Goal: Task Accomplishment & Management: Complete application form

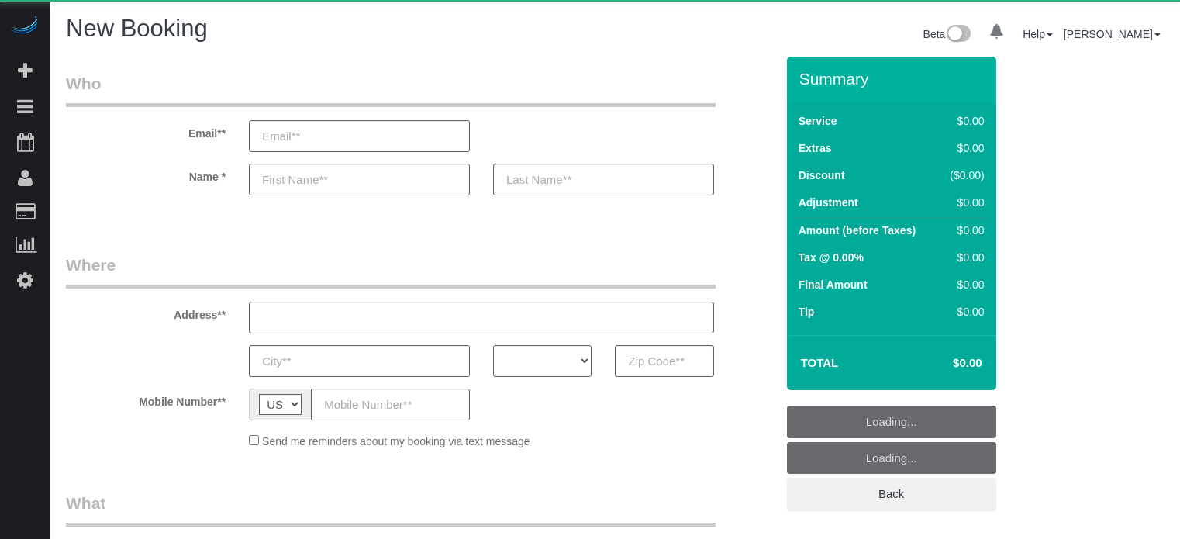
select select "number:9"
select select "object:1132"
select select "4"
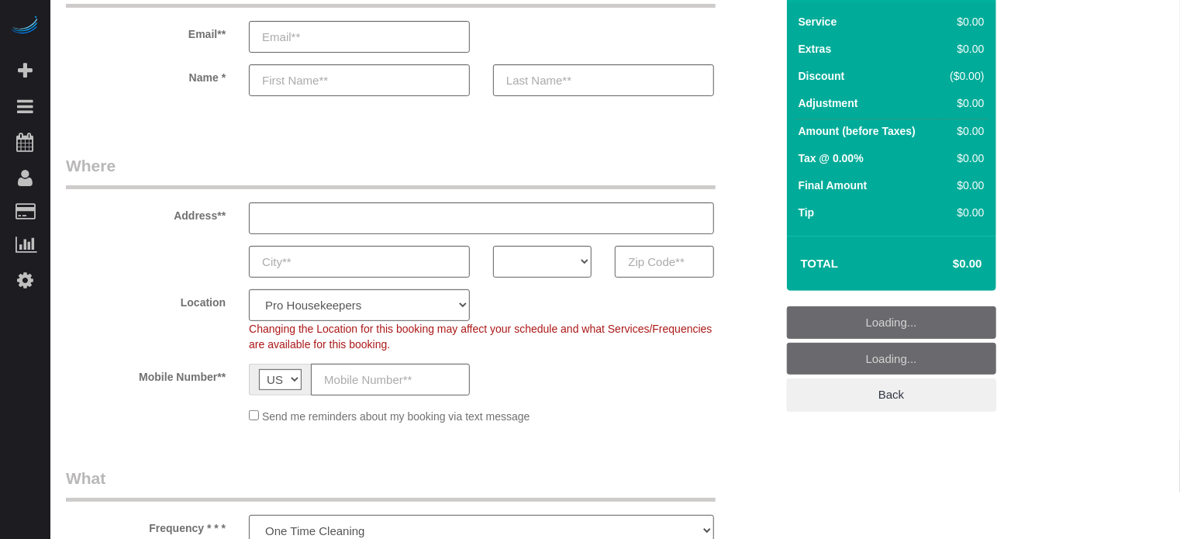
scroll to position [155, 0]
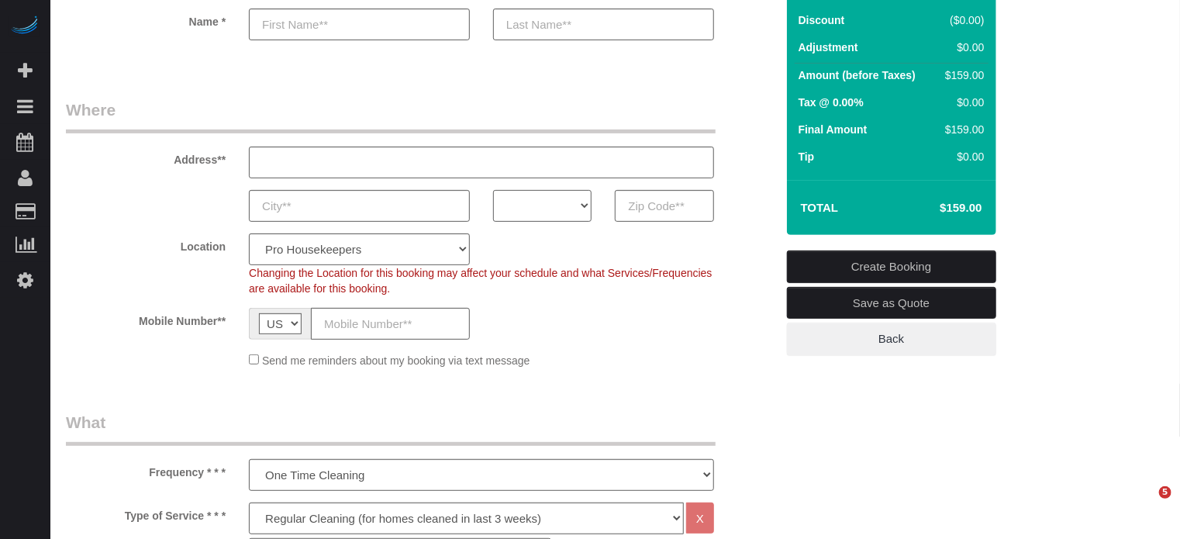
drag, startPoint x: 536, startPoint y: 209, endPoint x: 527, endPoint y: 209, distance: 8.5
click at [536, 209] on select "AK AL AR AZ CA CO CT DC DE [GEOGRAPHIC_DATA] [GEOGRAPHIC_DATA] HI IA ID IL IN K…" at bounding box center [542, 206] width 98 height 32
select select "NY"
click at [493, 190] on select "AK AL AR AZ CA CO CT DC DE [GEOGRAPHIC_DATA] [GEOGRAPHIC_DATA] HI IA ID IL IN K…" at bounding box center [542, 206] width 98 height 32
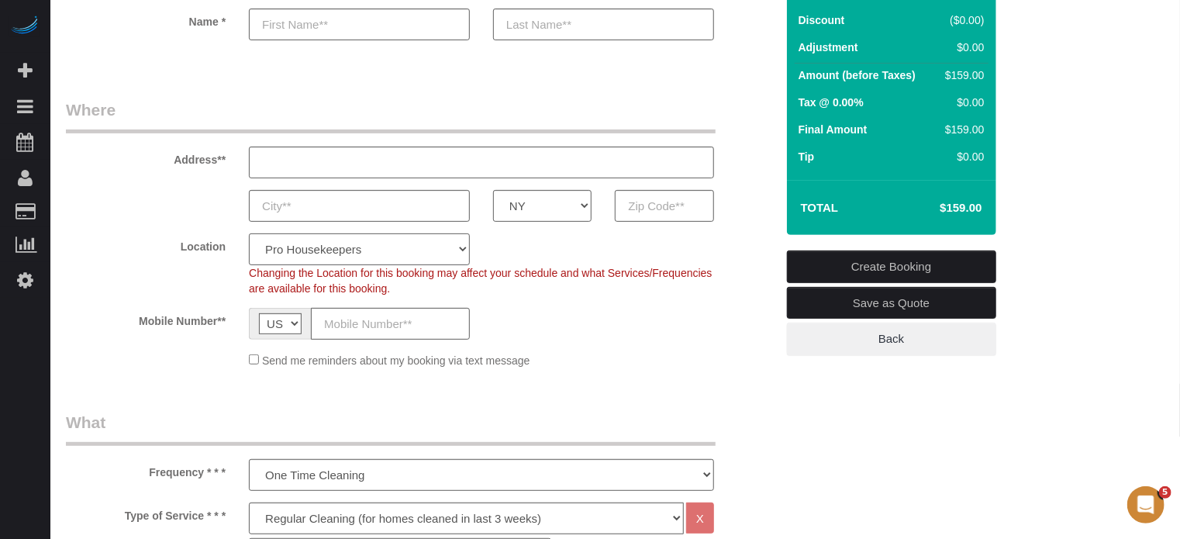
click at [343, 261] on select "Pro Housekeepers [GEOGRAPHIC_DATA] [GEOGRAPHIC_DATA] [GEOGRAPHIC_DATA] [GEOGRAP…" at bounding box center [359, 249] width 221 height 32
select select "6"
click at [249, 233] on select "Pro Housekeepers [GEOGRAPHIC_DATA] [GEOGRAPHIC_DATA] [GEOGRAPHIC_DATA] [GEOGRAP…" at bounding box center [359, 249] width 221 height 32
select select "object:1270"
select select "204"
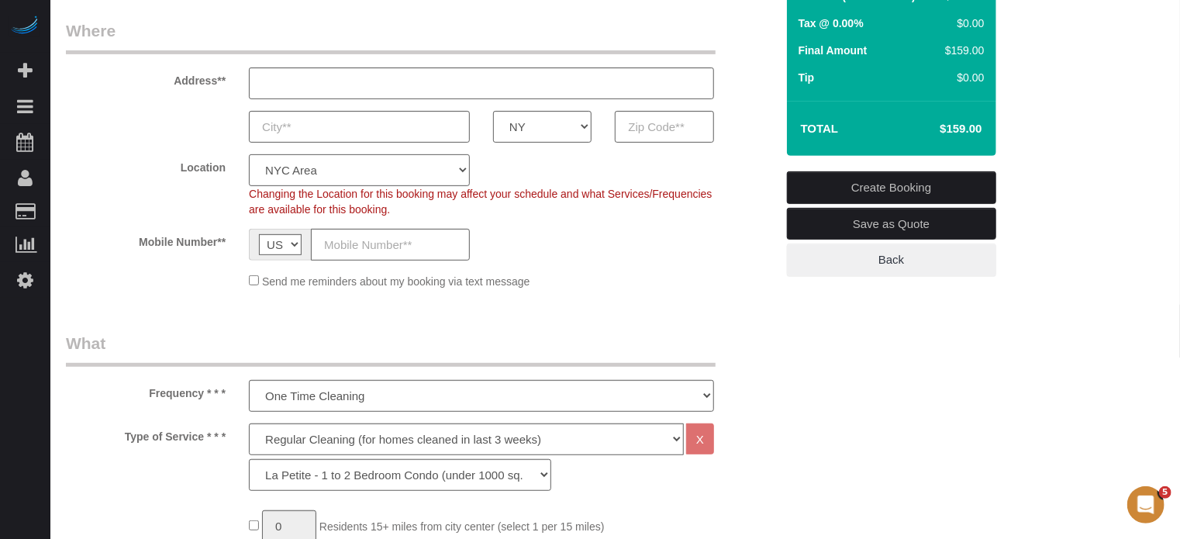
scroll to position [388, 0]
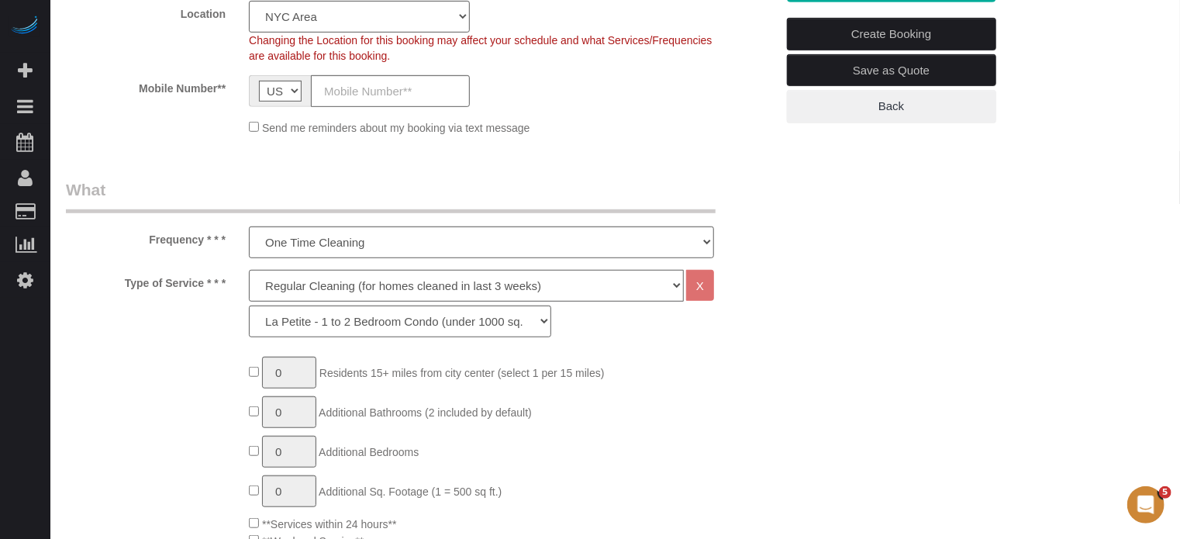
click at [289, 289] on select "Deep Cleaning (for homes that have not been cleaned in 3+ weeks) Spruce Regular…" at bounding box center [466, 286] width 435 height 32
select select "5"
click at [249, 270] on select "Deep Cleaning (for homes that have not been cleaned in 3+ weeks) Spruce Regular…" at bounding box center [466, 286] width 435 height 32
click at [338, 316] on select "La Petite - 1 to 2 Bedroom Condo (under 1000 sq. ft.) La Petite II - 2 Bedroom …" at bounding box center [400, 321] width 302 height 32
select select "212"
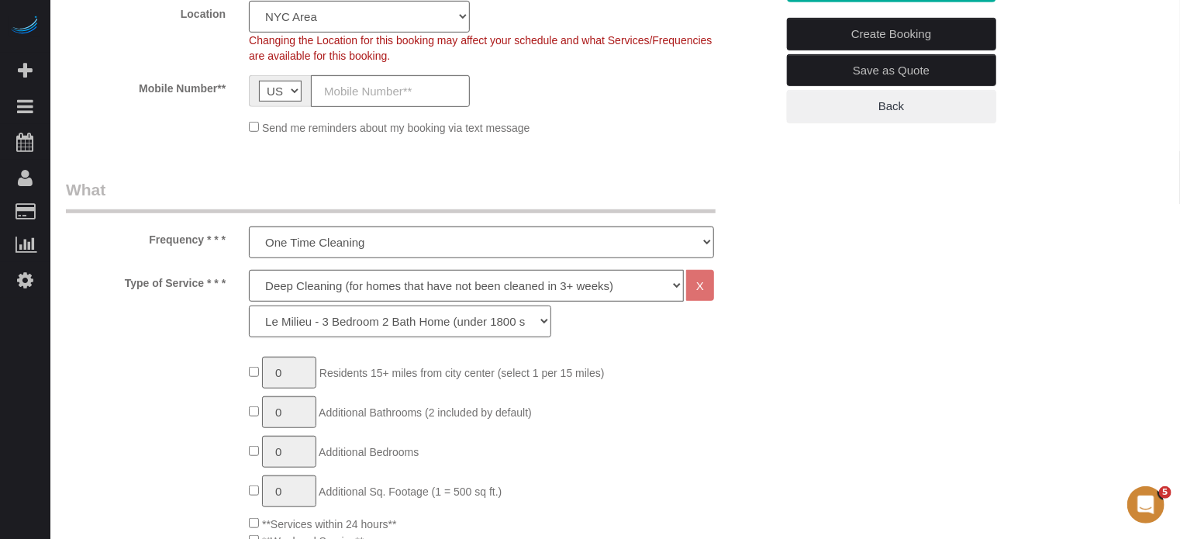
click at [249, 305] on select "La Petite - 1 to 2 Bedroom Condo (under 1000 sq. ft.) La Petite II - 2 Bedroom …" at bounding box center [400, 321] width 302 height 32
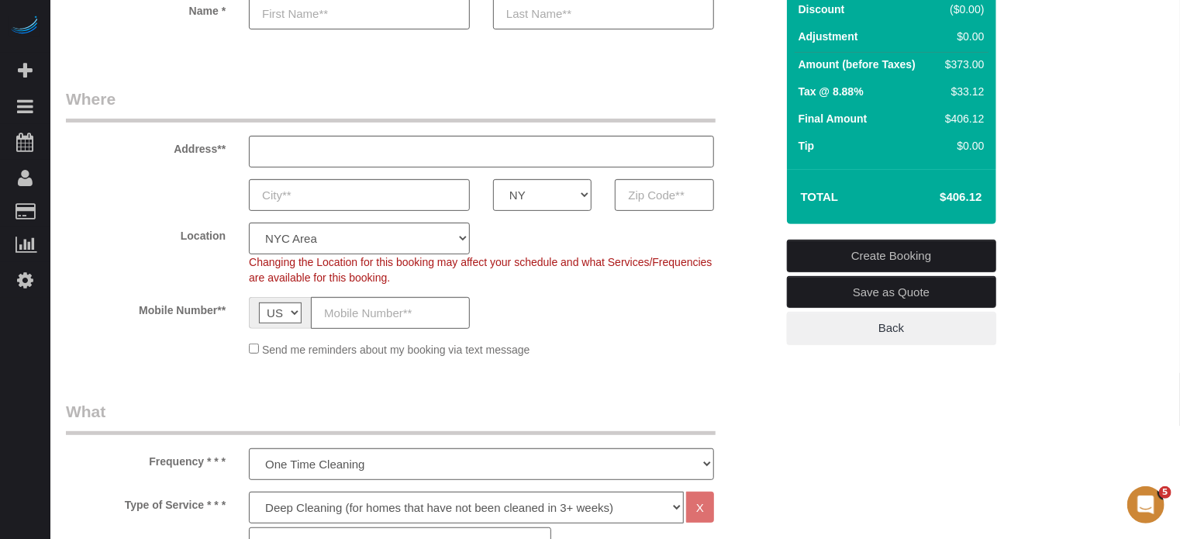
scroll to position [78, 0]
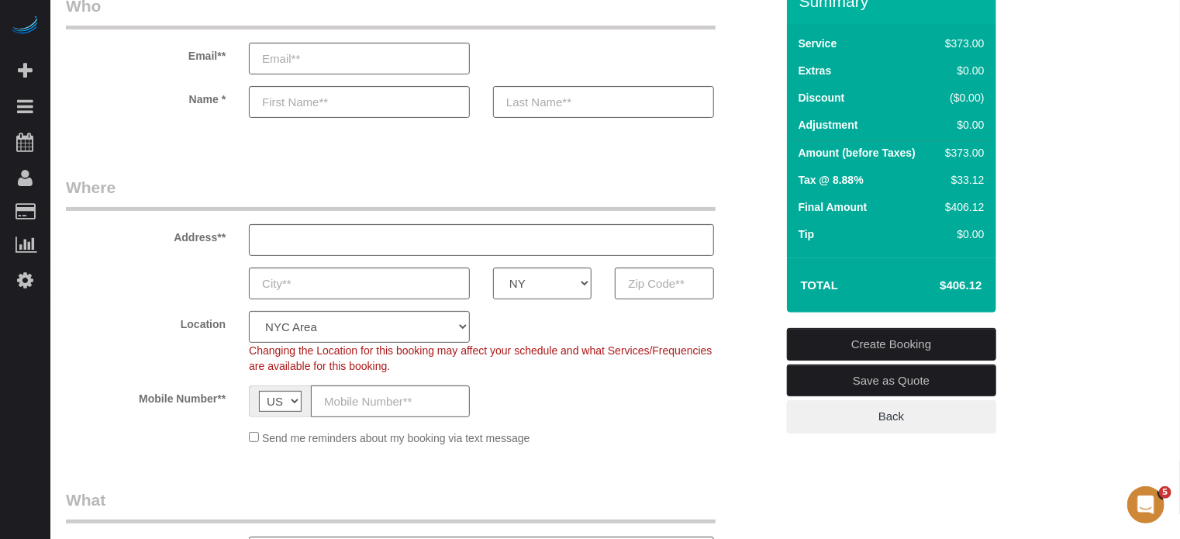
click at [945, 283] on h4 "$406.12" at bounding box center [937, 285] width 88 height 13
copy div "$406.12 Create Booking Save as Quote Back"
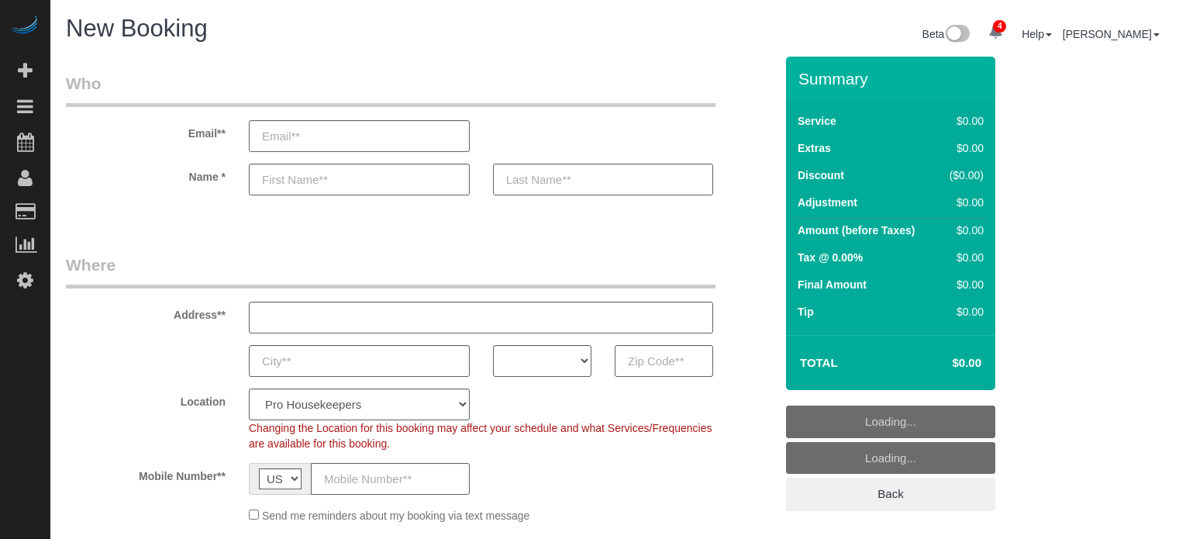
select select "4"
select select "number:9"
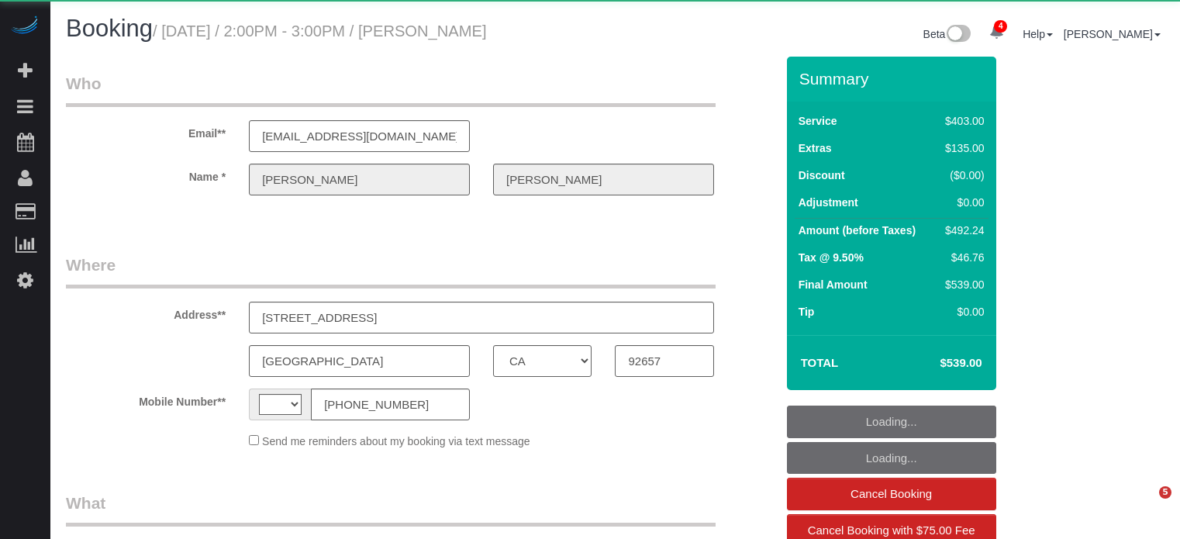
select select "CA"
select select "string:US"
select select "object:828"
select select "6"
select select "spot1"
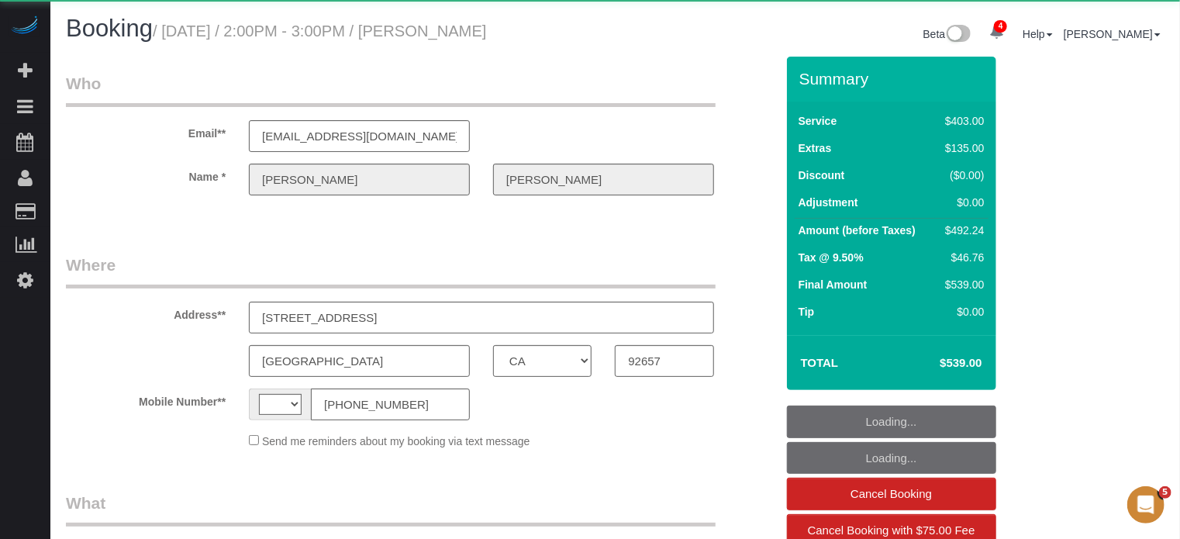
select select "number:9"
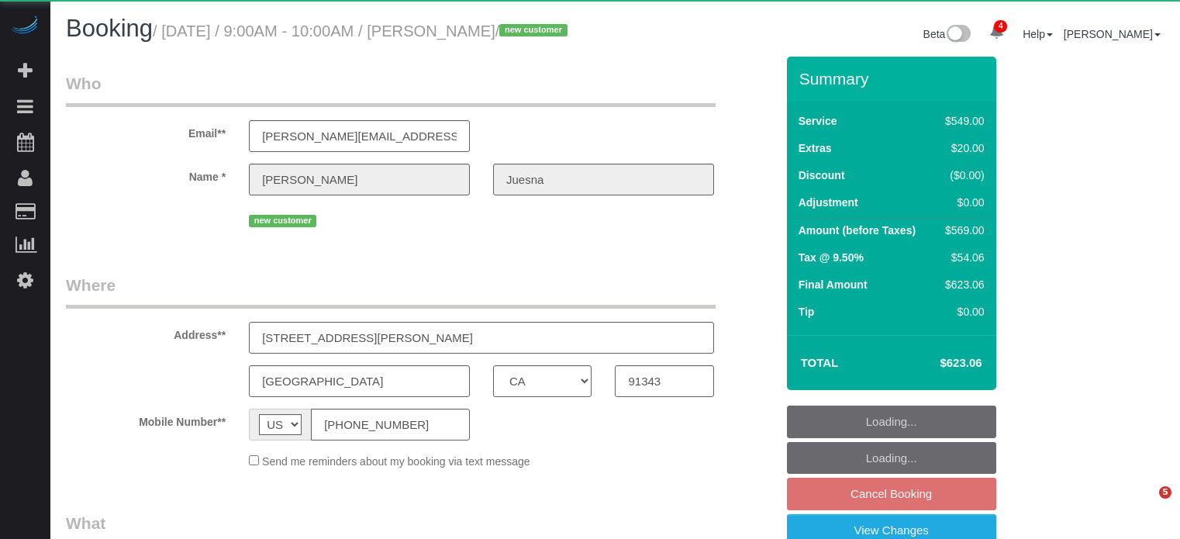
select select "CA"
select select "object:730"
select select "7"
select select "spot2"
select select "number:9"
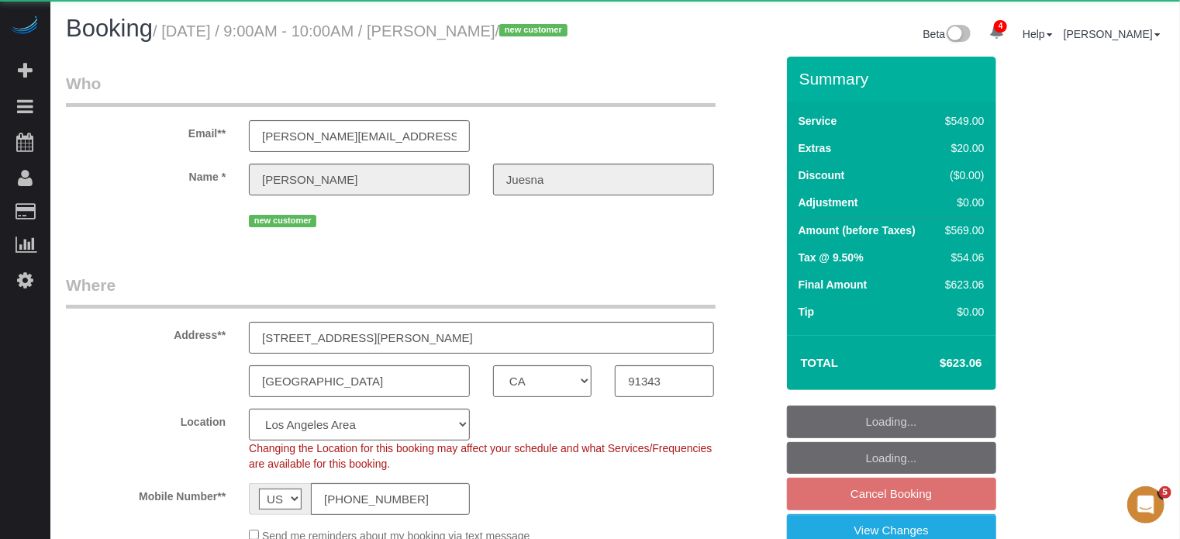
select select "object:866"
select select "spot52"
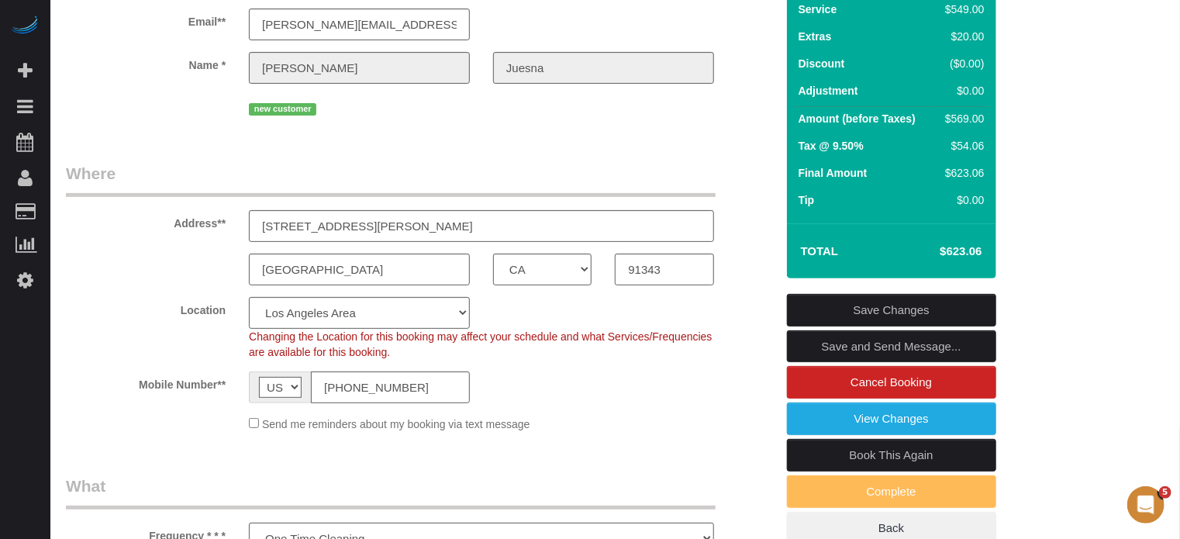
scroll to position [84, 0]
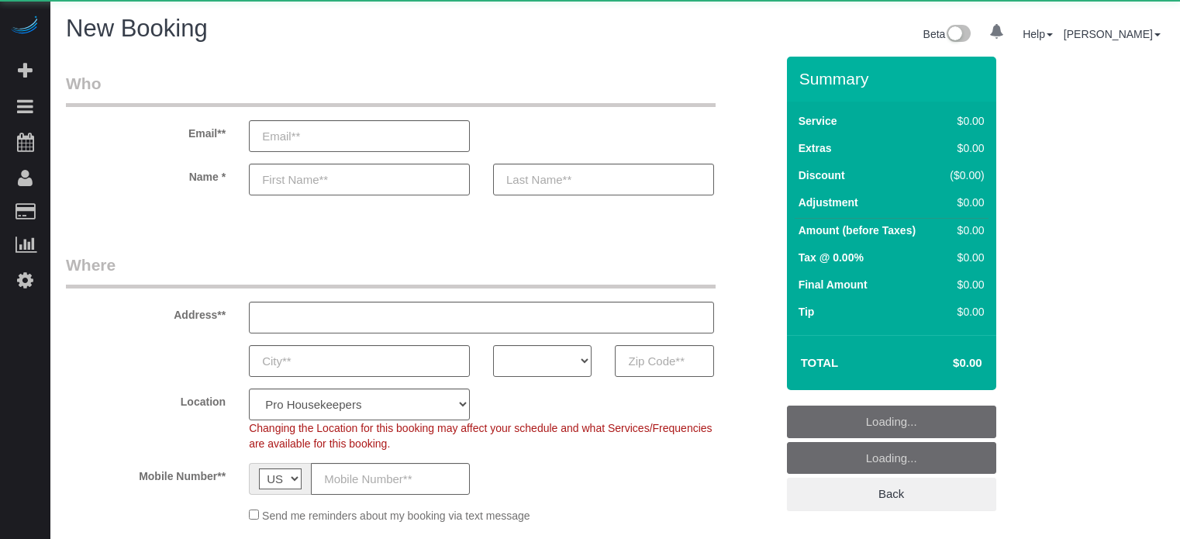
select select "number:9"
select select "object:1132"
select select "4"
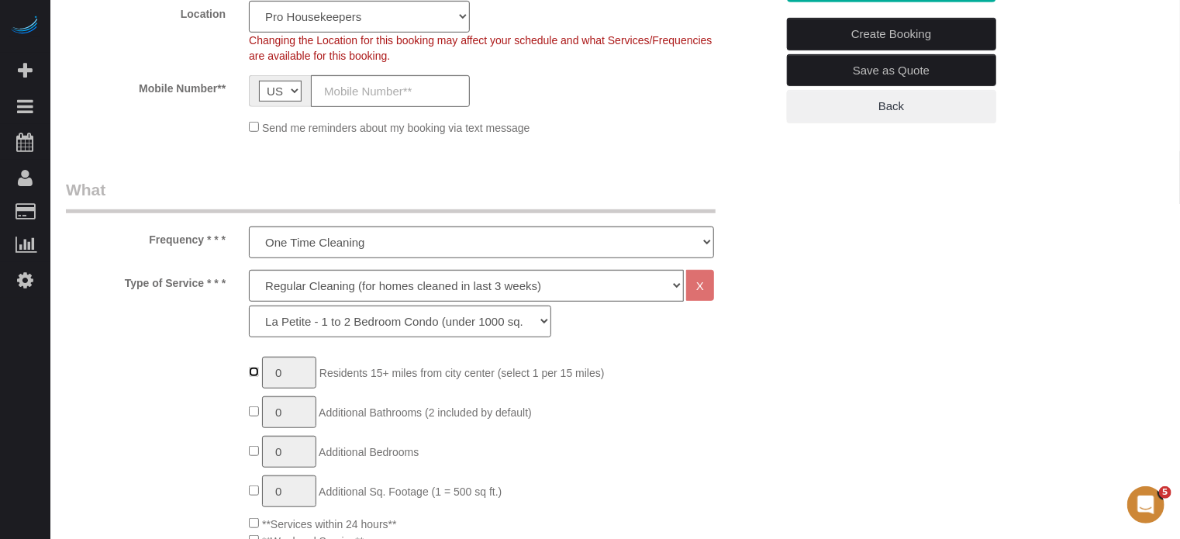
type input "1"
click at [298, 376] on input "1" at bounding box center [289, 373] width 54 height 32
type input "3"
click at [169, 340] on div "Type of Service * * * Deep Cleaning (for homes that have not been cleaned in 3+…" at bounding box center [420, 307] width 733 height 75
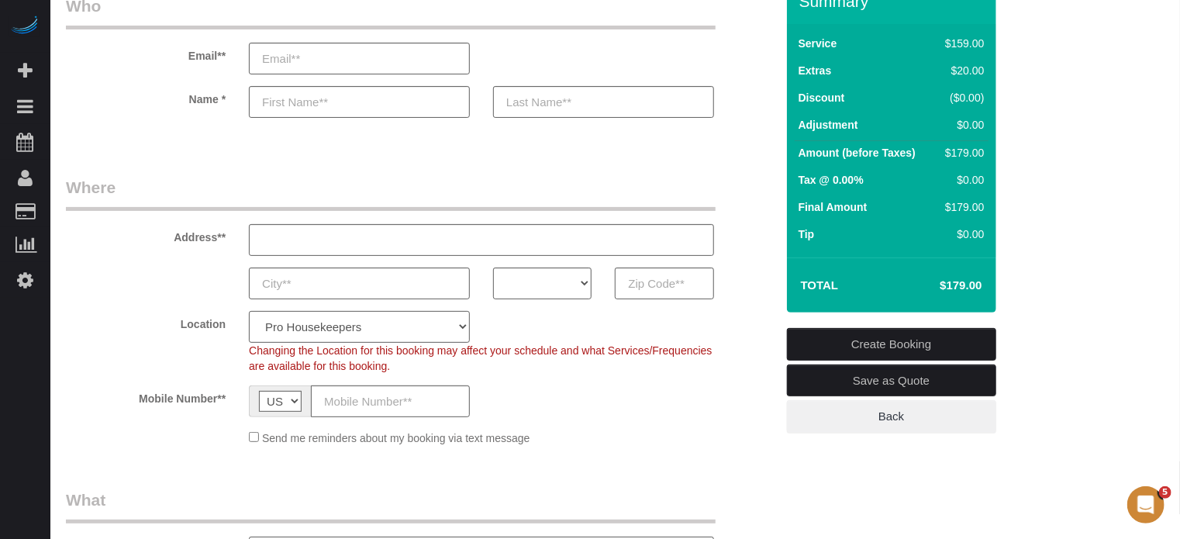
click at [301, 319] on select "Pro Housekeepers [GEOGRAPHIC_DATA] [GEOGRAPHIC_DATA] [GEOGRAPHIC_DATA] [GEOGRAP…" at bounding box center [359, 327] width 221 height 32
select select "21"
click at [249, 311] on select "Pro Housekeepers [GEOGRAPHIC_DATA] [GEOGRAPHIC_DATA] [GEOGRAPHIC_DATA] [GEOGRAP…" at bounding box center [359, 327] width 221 height 32
select select "object:1271"
click at [530, 291] on select "AK AL AR AZ CA CO CT DC DE [GEOGRAPHIC_DATA] [GEOGRAPHIC_DATA] HI IA ID IL IN K…" at bounding box center [542, 283] width 98 height 32
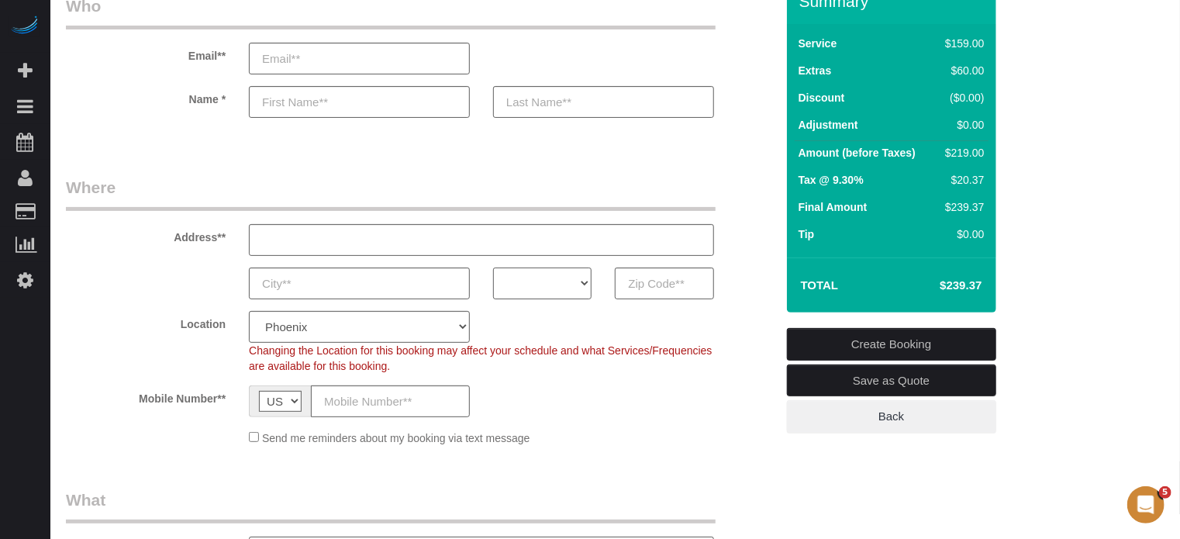
select select "AZ"
click at [493, 267] on select "AK AL AR AZ CA CO CT DC DE [GEOGRAPHIC_DATA] [GEOGRAPHIC_DATA] HI IA ID IL IN K…" at bounding box center [542, 283] width 98 height 32
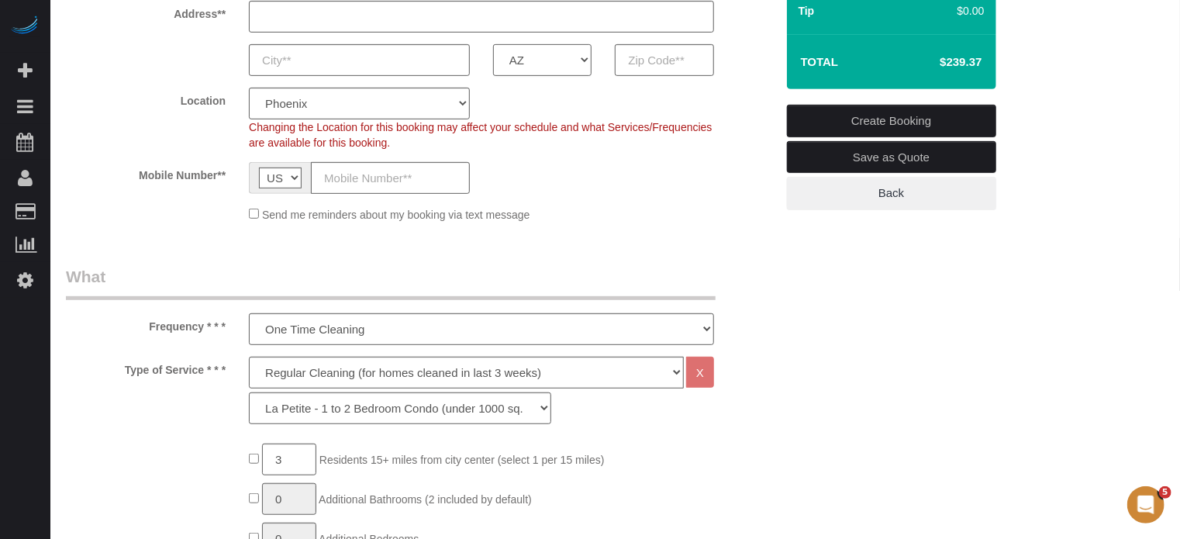
scroll to position [388, 0]
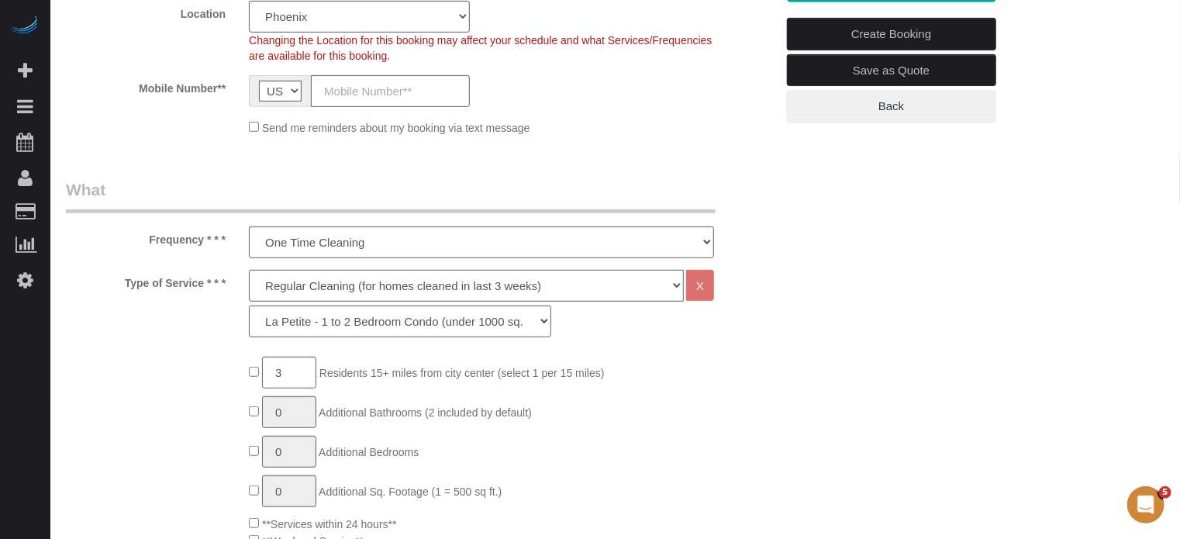
click at [329, 288] on select "Deep Cleaning (for homes that have not been cleaned in 3+ weeks) Spruce Regular…" at bounding box center [466, 286] width 435 height 32
click at [324, 325] on select "La Petite - 1 to 2 Bedroom Condo (under 1000 sq. ft.) La Petite II - 2 Bedroom …" at bounding box center [400, 321] width 302 height 32
select select "88"
click at [249, 305] on select "La Petite - 1 to 2 Bedroom Condo (under 1000 sq. ft.) La Petite II - 2 Bedroom …" at bounding box center [400, 321] width 302 height 32
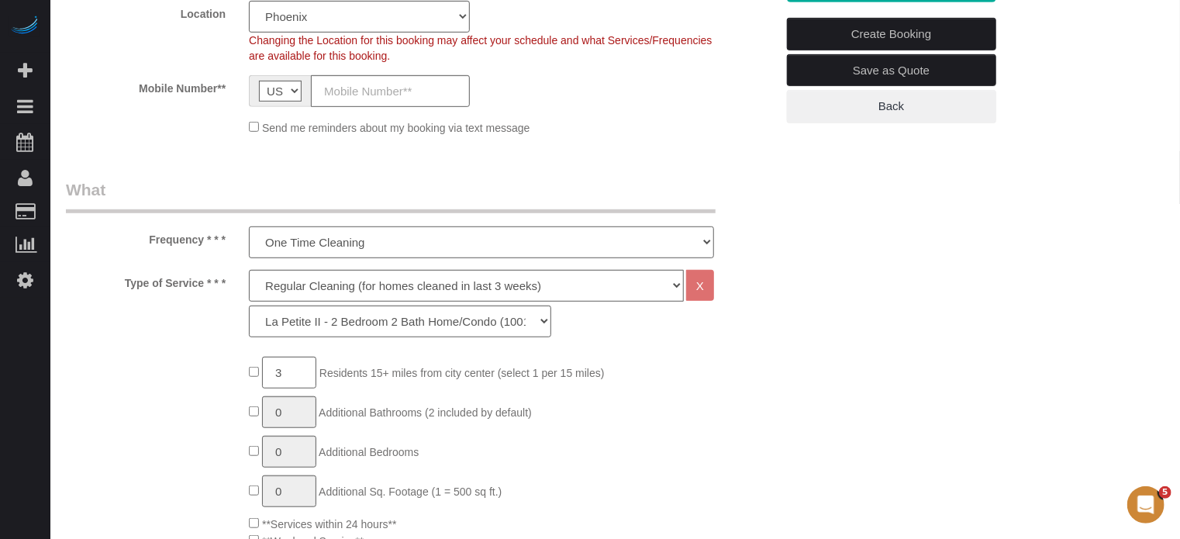
click at [268, 243] on select "One Time Cleaning Weekly Cleaning (20%) - 20.00% (0% for the First Booking) Eve…" at bounding box center [481, 242] width 465 height 32
select select "object:1273"
click at [249, 226] on select "One Time Cleaning Weekly Cleaning (20%) - 20.00% (0% for the First Booking) Eve…" at bounding box center [481, 242] width 465 height 32
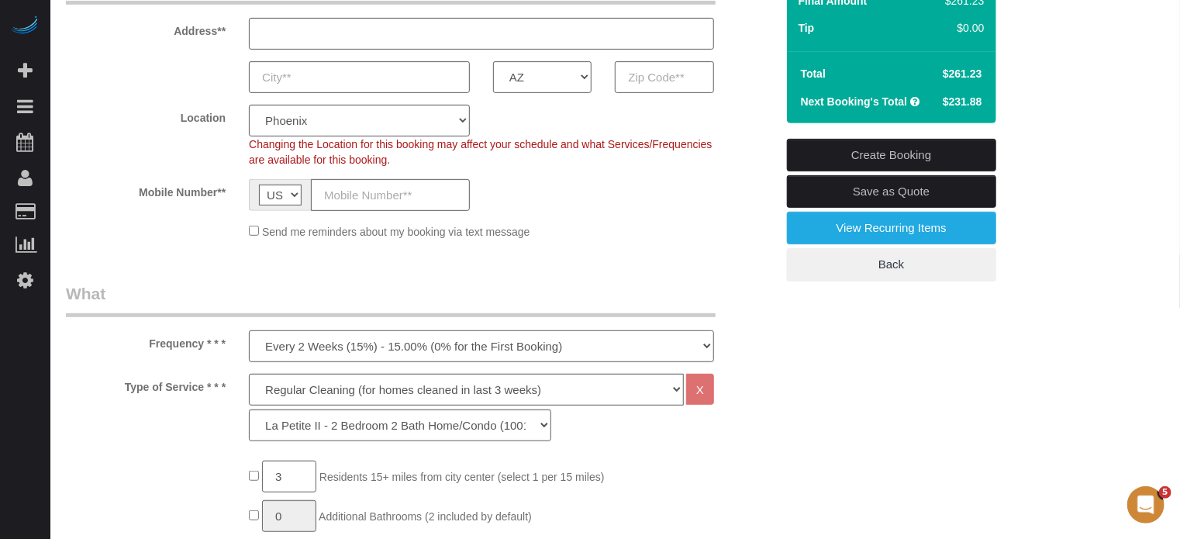
scroll to position [310, 0]
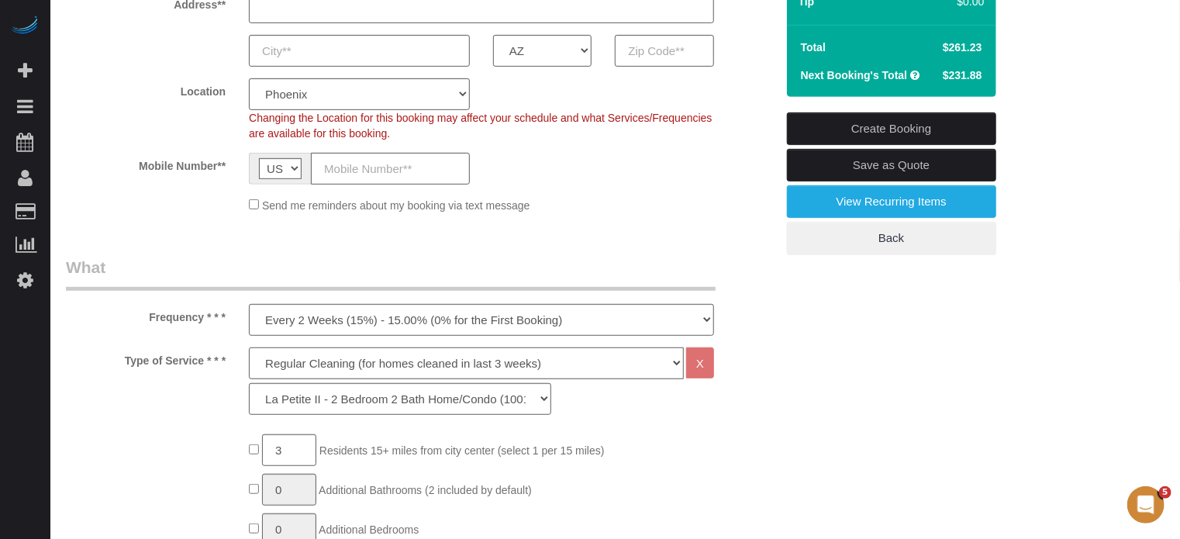
click at [283, 361] on select "Deep Cleaning (for homes that have not been cleaned in 3+ weeks) Spruce Regular…" at bounding box center [466, 363] width 435 height 32
click at [303, 402] on select "La Petite - 1 to 2 Bedroom Condo (under 1000 sq. ft.) La Petite II - 2 Bedroom …" at bounding box center [400, 399] width 302 height 32
click at [304, 402] on select "La Petite - 1 to 2 Bedroom Condo (under 1000 sq. ft.) La Petite II - 2 Bedroom …" at bounding box center [400, 399] width 302 height 32
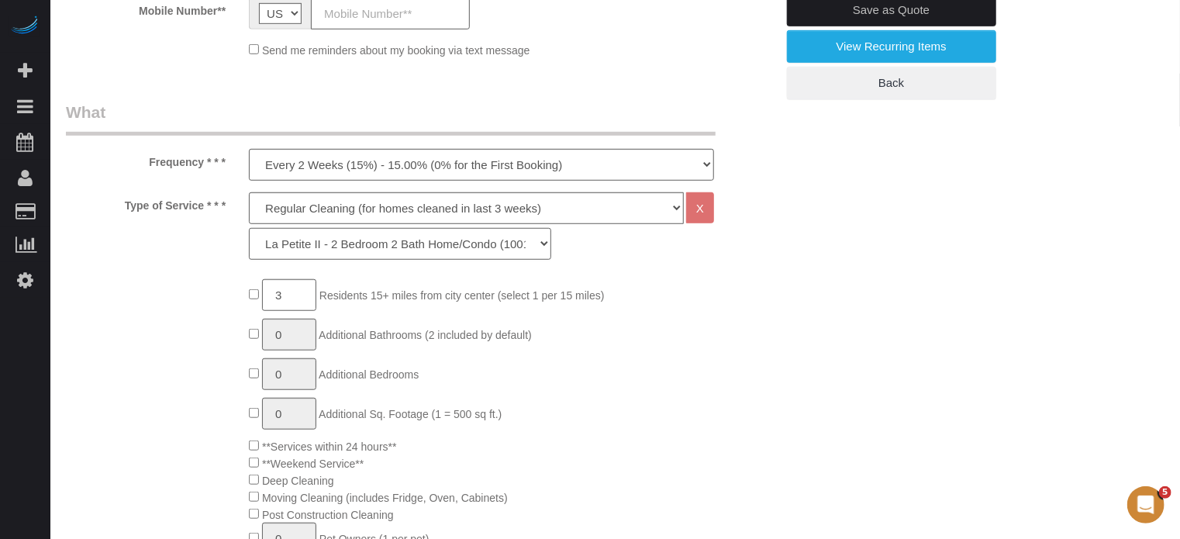
scroll to position [233, 0]
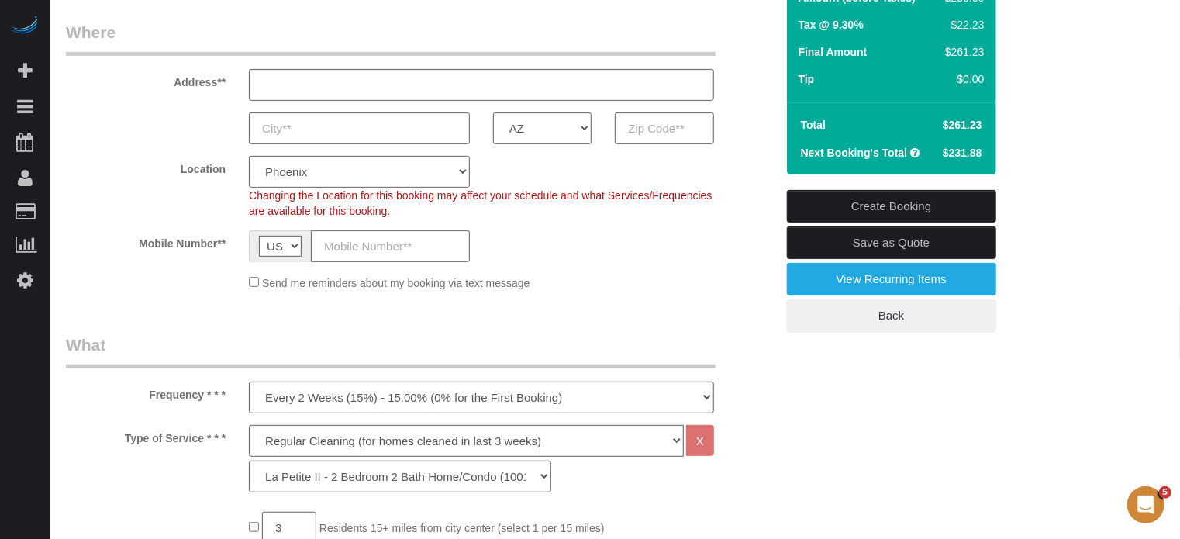
click at [956, 155] on span "$231.88" at bounding box center [963, 153] width 40 height 12
copy div "$231.88 Create Booking Save as Quote View Recurring Items Back"
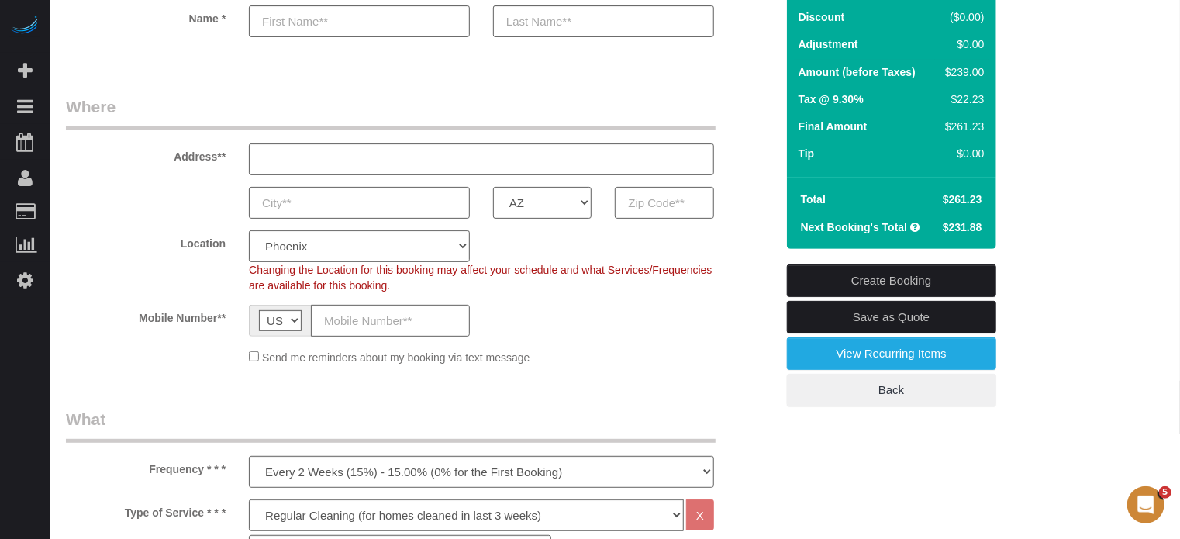
scroll to position [78, 0]
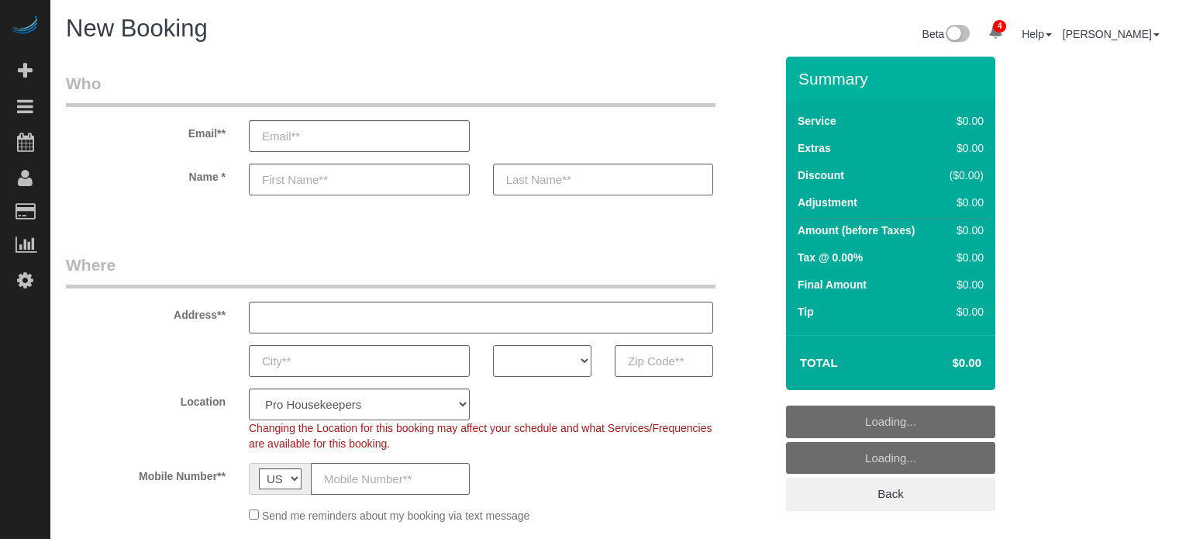
select select "4"
select select "number:9"
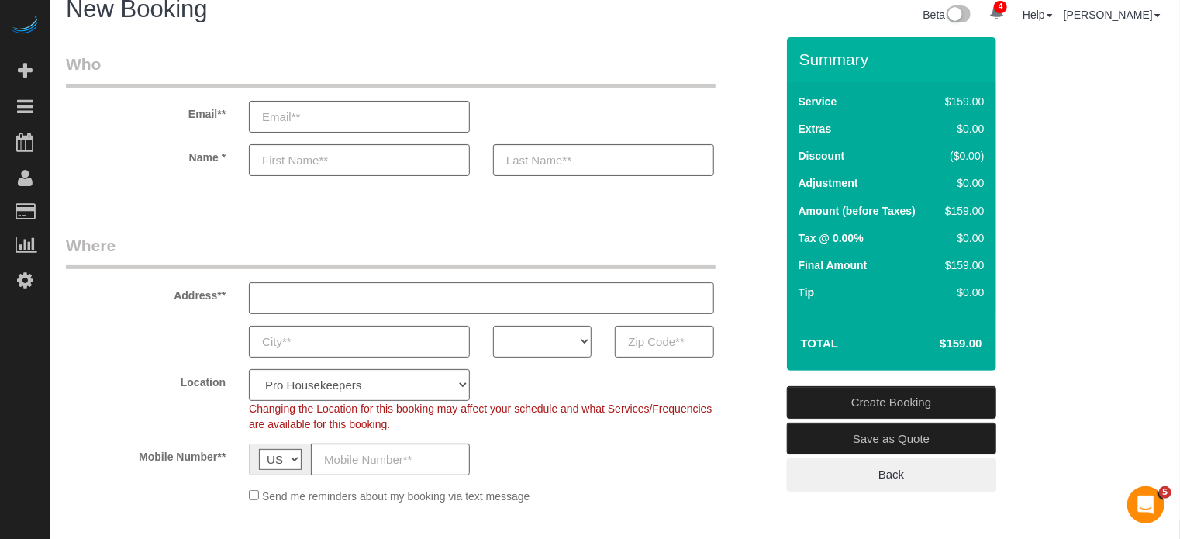
scroll to position [78, 0]
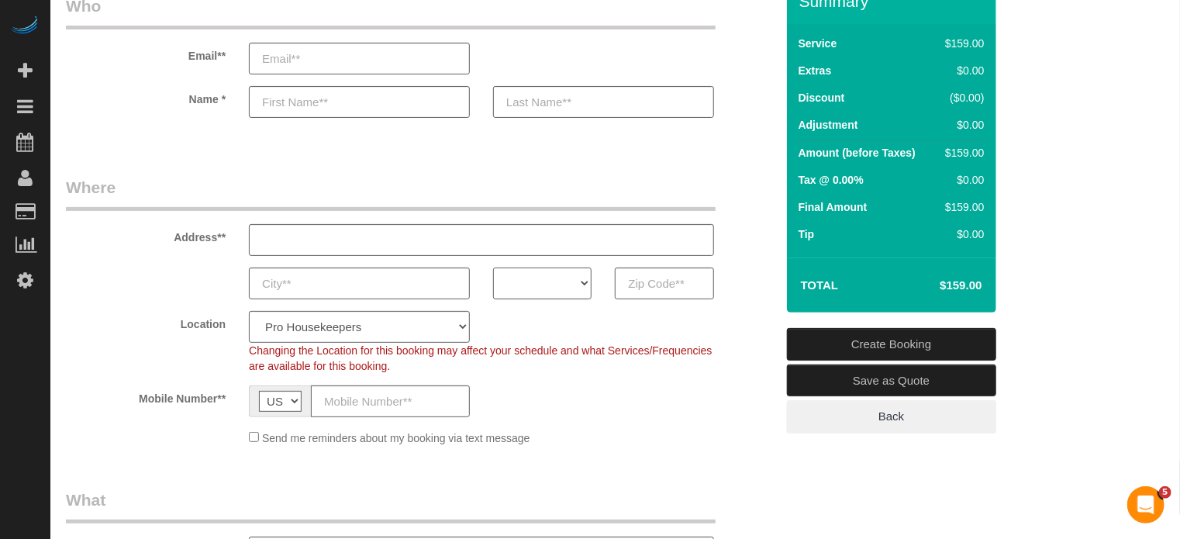
click at [530, 288] on select "AK AL AR AZ CA CO CT DC DE [GEOGRAPHIC_DATA] [GEOGRAPHIC_DATA] HI IA ID IL IN K…" at bounding box center [542, 283] width 98 height 32
select select "CA"
click at [493, 267] on select "AK AL AR AZ CA CO CT DC DE [GEOGRAPHIC_DATA] [GEOGRAPHIC_DATA] HI IA ID IL IN K…" at bounding box center [542, 283] width 98 height 32
click at [336, 330] on select "Pro Housekeepers [GEOGRAPHIC_DATA] [GEOGRAPHIC_DATA] [GEOGRAPHIC_DATA] [GEOGRAP…" at bounding box center [359, 327] width 221 height 32
select select "22"
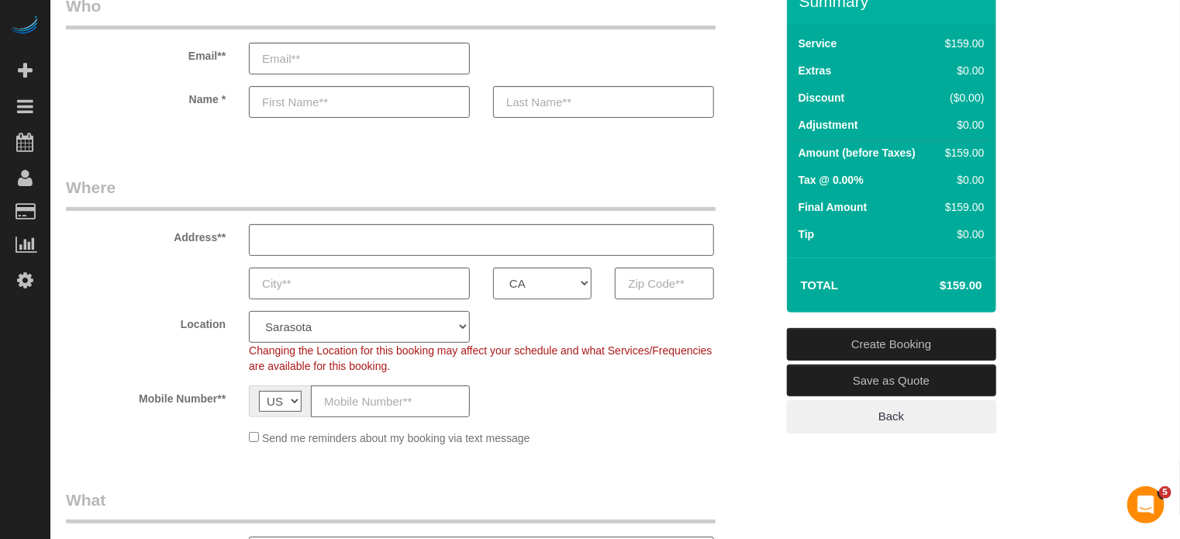
click at [249, 311] on select "Pro Housekeepers [GEOGRAPHIC_DATA] [GEOGRAPHIC_DATA] [GEOGRAPHIC_DATA] [GEOGRAP…" at bounding box center [359, 327] width 221 height 32
select select "object:1270"
click at [370, 316] on select "Pro Housekeepers [GEOGRAPHIC_DATA] [GEOGRAPHIC_DATA] [GEOGRAPHIC_DATA] [GEOGRAP…" at bounding box center [359, 327] width 221 height 32
select select "5"
click at [249, 311] on select "Pro Housekeepers [GEOGRAPHIC_DATA] [GEOGRAPHIC_DATA] [GEOGRAPHIC_DATA] [GEOGRAP…" at bounding box center [359, 327] width 221 height 32
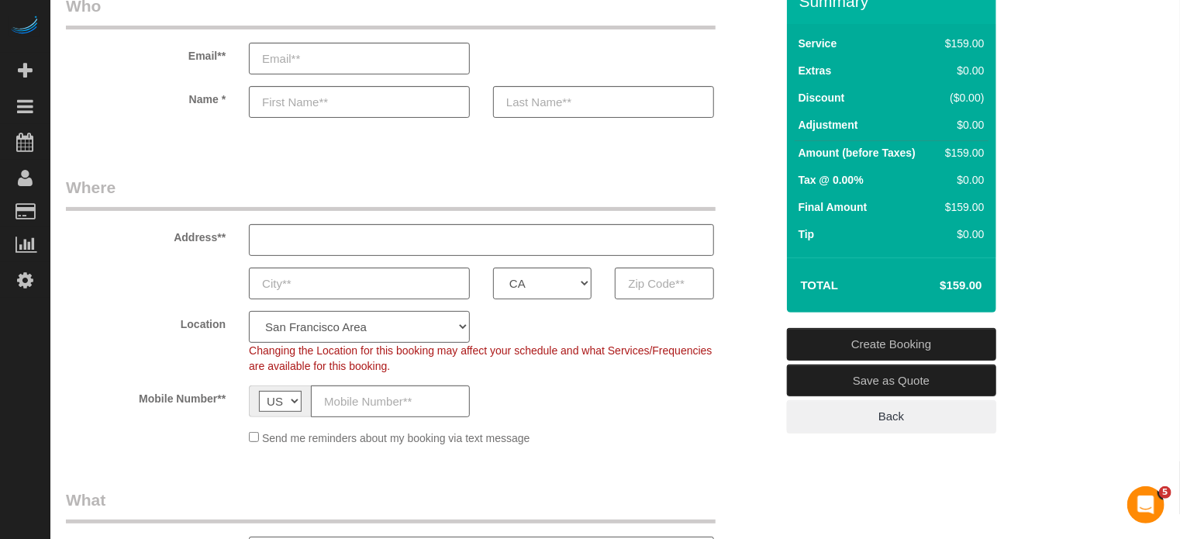
select select "object:1292"
select select "204"
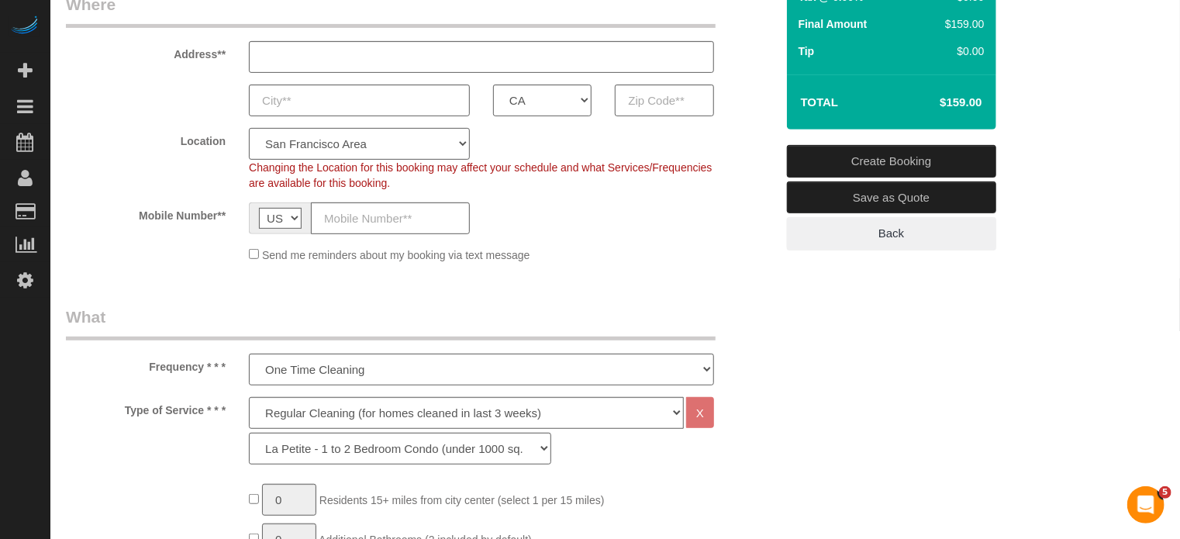
scroll to position [388, 0]
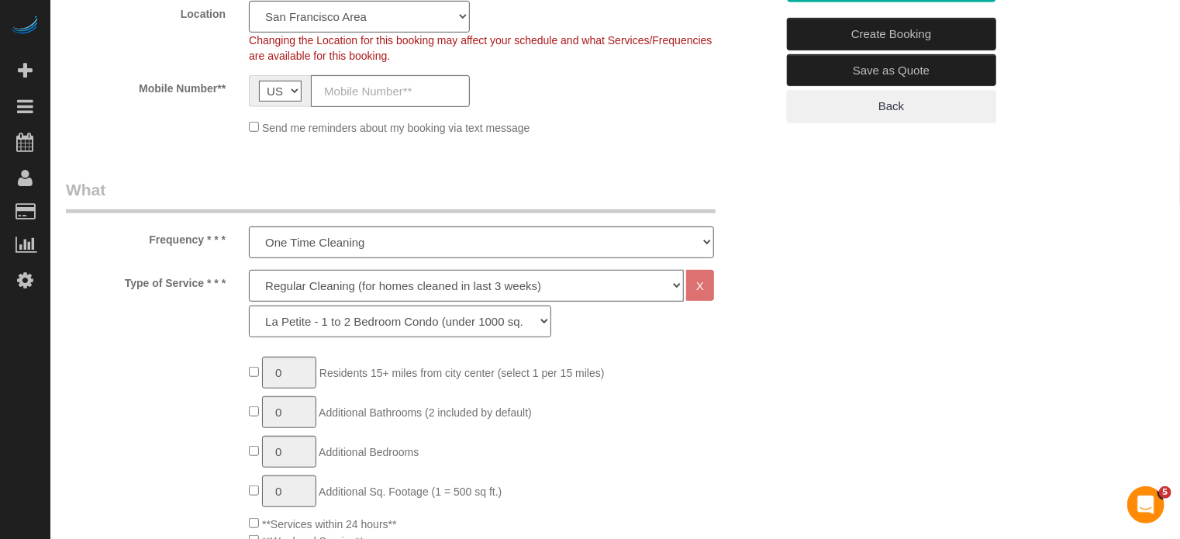
click at [301, 283] on select "Deep Cleaning (for homes that have not been cleaned in 3+ weeks) Spruce Regular…" at bounding box center [466, 286] width 435 height 32
select select "5"
click at [249, 270] on select "Deep Cleaning (for homes that have not been cleaned in 3+ weeks) Spruce Regular…" at bounding box center [466, 286] width 435 height 32
click at [318, 322] on select "La Petite - 1 to 2 Bedroom Condo (under 1000 sq. ft.) La Petite II - 2 Bedroom …" at bounding box center [400, 321] width 302 height 32
select select "212"
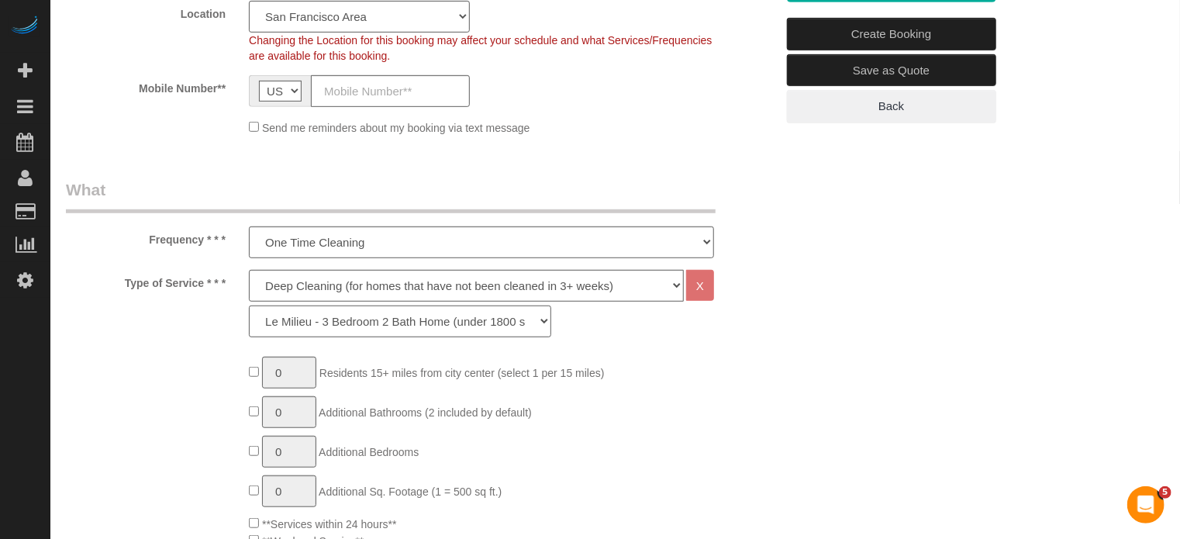
click at [249, 305] on select "La Petite - 1 to 2 Bedroom Condo (under 1000 sq. ft.) La Petite II - 2 Bedroom …" at bounding box center [400, 321] width 302 height 32
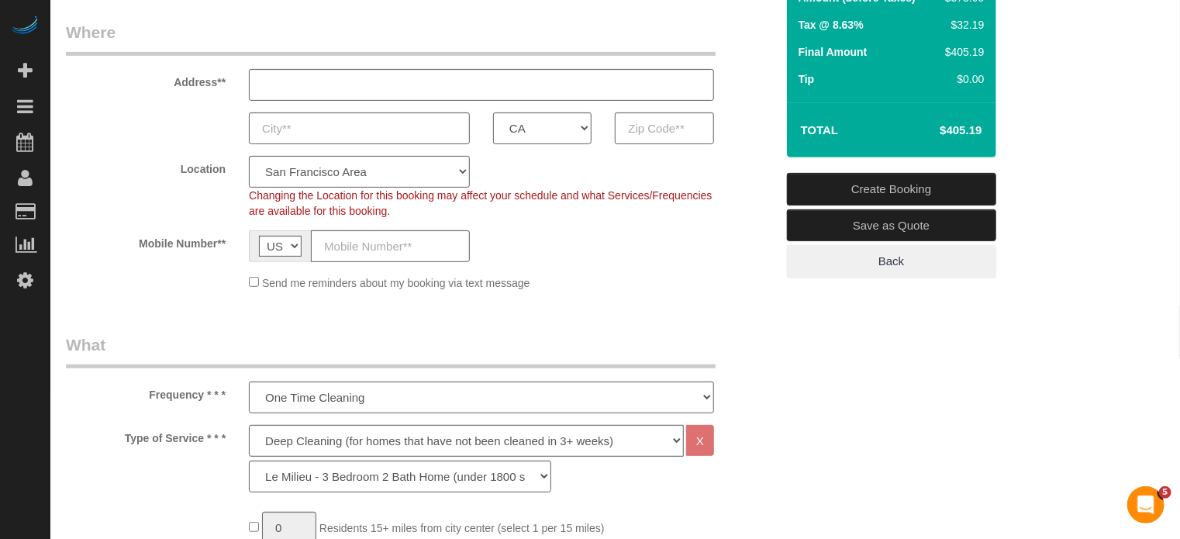
click at [965, 128] on h4 "$405.19" at bounding box center [937, 130] width 88 height 13
copy div "$405.19 Create Booking Save as Quote Back"
